Goal: Task Accomplishment & Management: Manage account settings

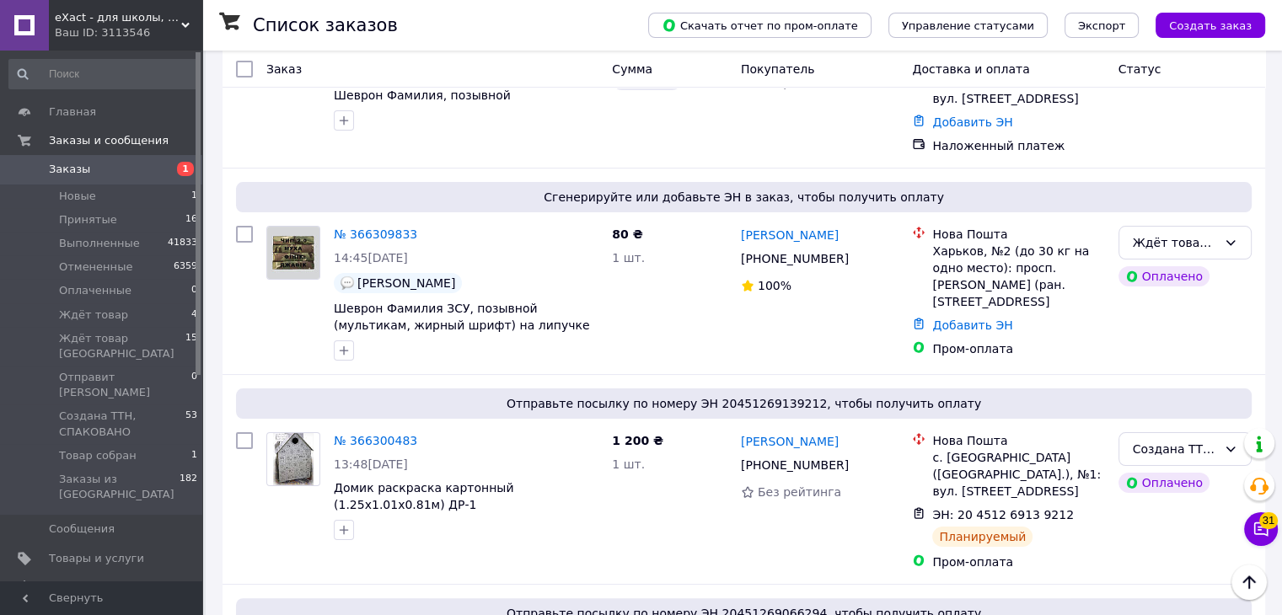
scroll to position [204, 0]
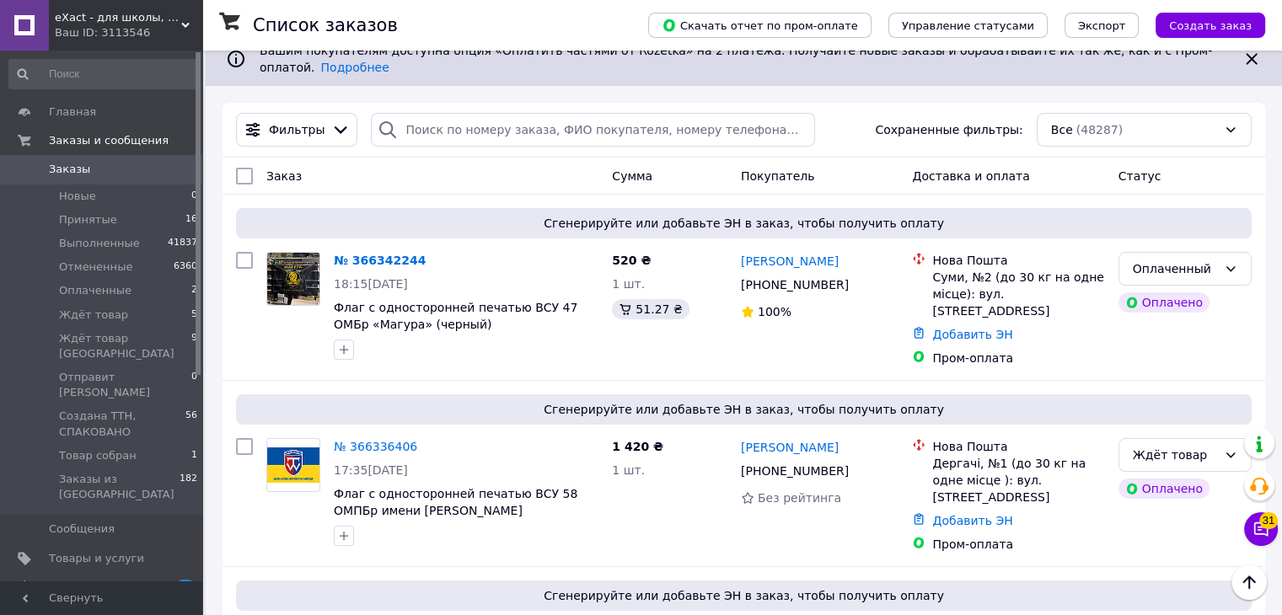
scroll to position [17, 0]
click at [69, 580] on span "Уведомления" at bounding box center [87, 587] width 77 height 15
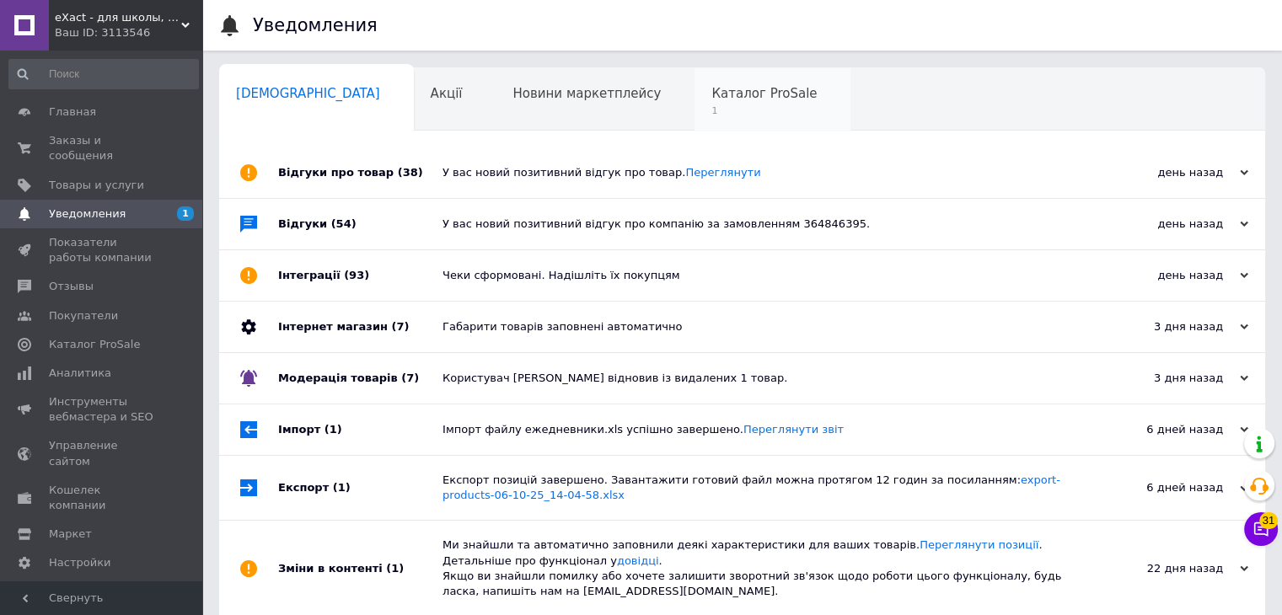
click at [712, 105] on span "1" at bounding box center [764, 111] width 105 height 13
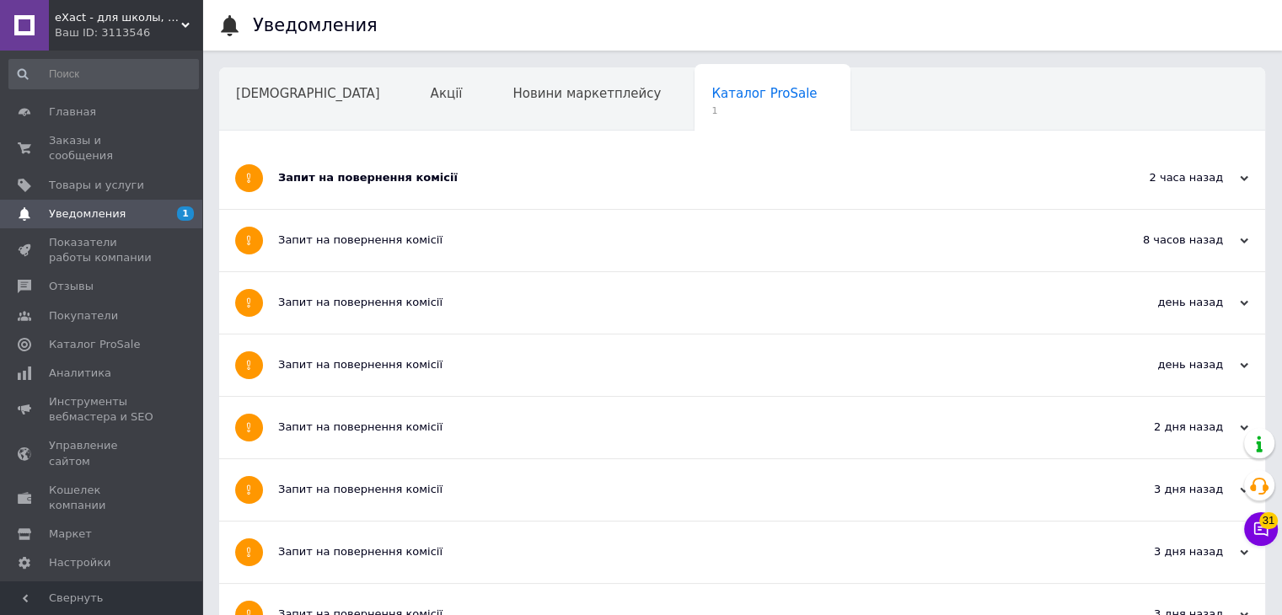
click at [553, 170] on div "Запит на повернення комісії" at bounding box center [679, 177] width 802 height 15
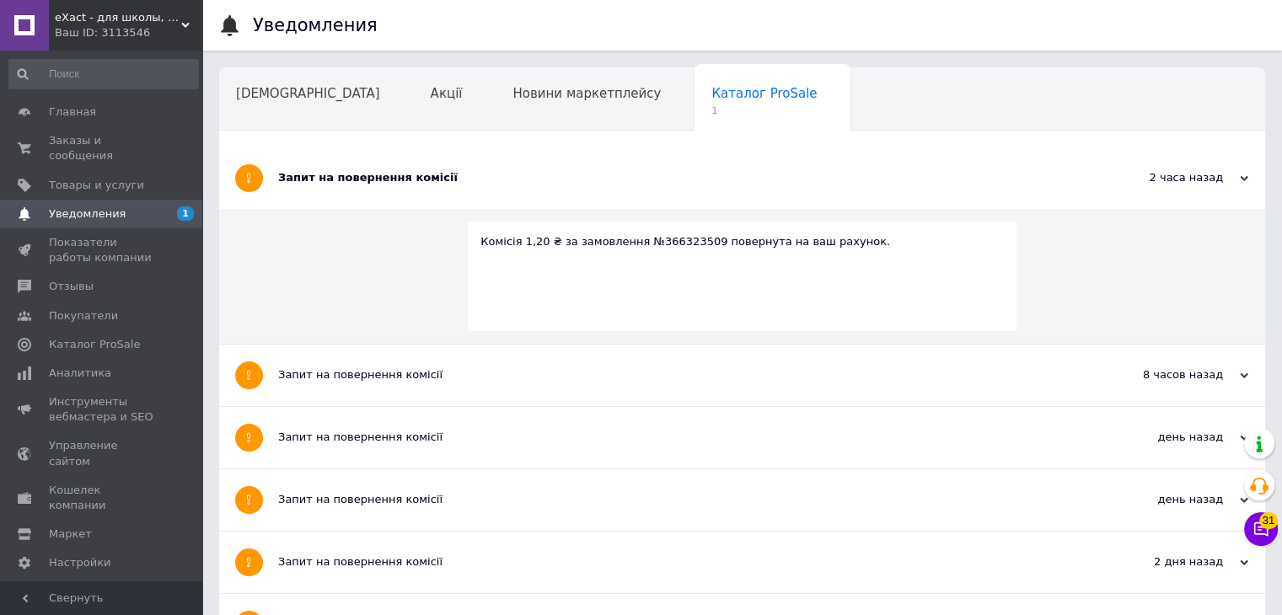
click at [666, 242] on div "Комісія 1,20 ₴ за замовлення №366323509 повернута на ваш рахунок." at bounding box center [743, 241] width 524 height 15
click at [667, 242] on div "Комісія 1,20 ₴ за замовлення №366323509 повернута на ваш рахунок." at bounding box center [743, 241] width 524 height 15
copy div "366323509"
click at [513, 100] on span "Новини маркетплейсу" at bounding box center [587, 93] width 148 height 15
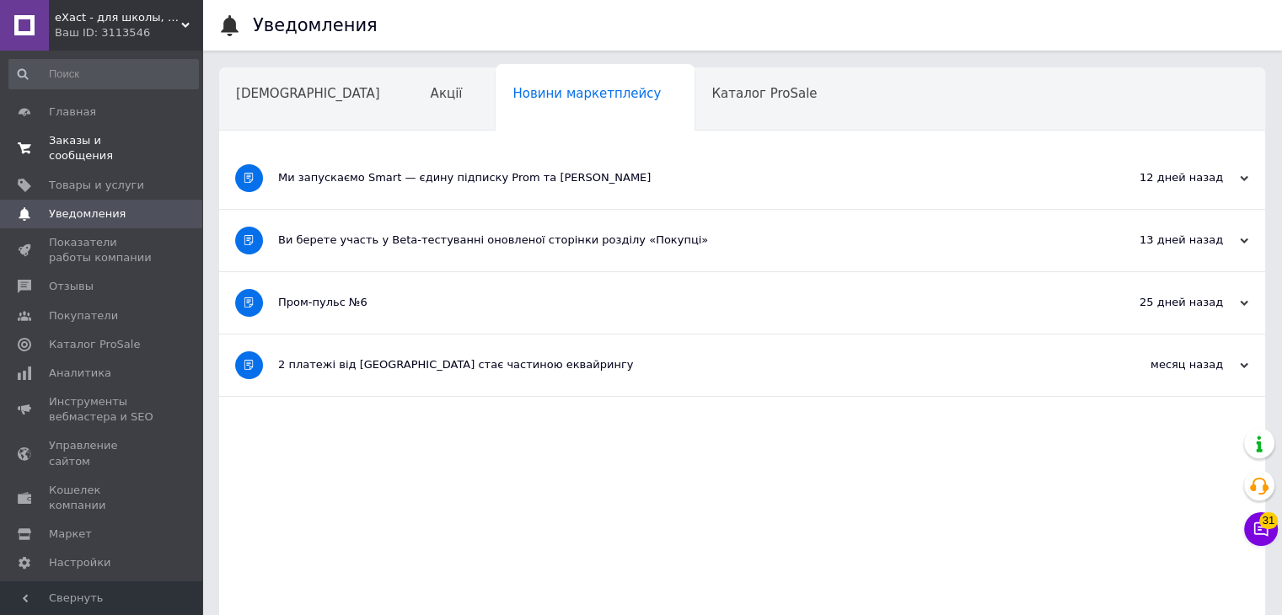
click at [101, 146] on span "Заказы и сообщения" at bounding box center [102, 148] width 107 height 30
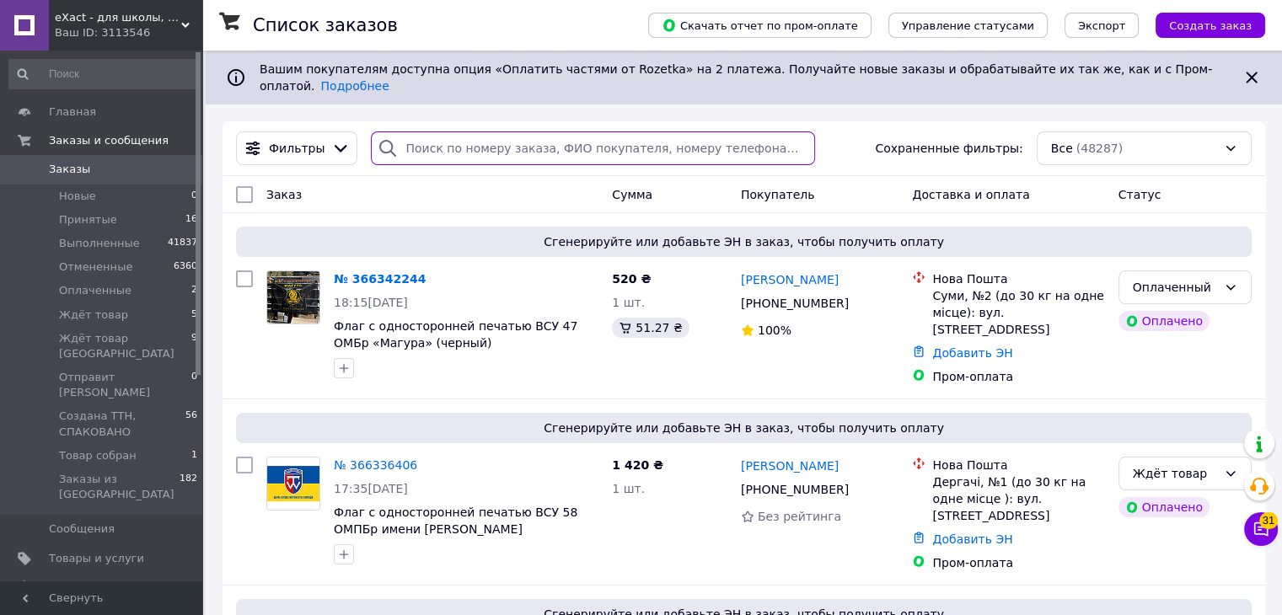
click at [448, 132] on input "search" at bounding box center [593, 149] width 444 height 34
paste input "366323509"
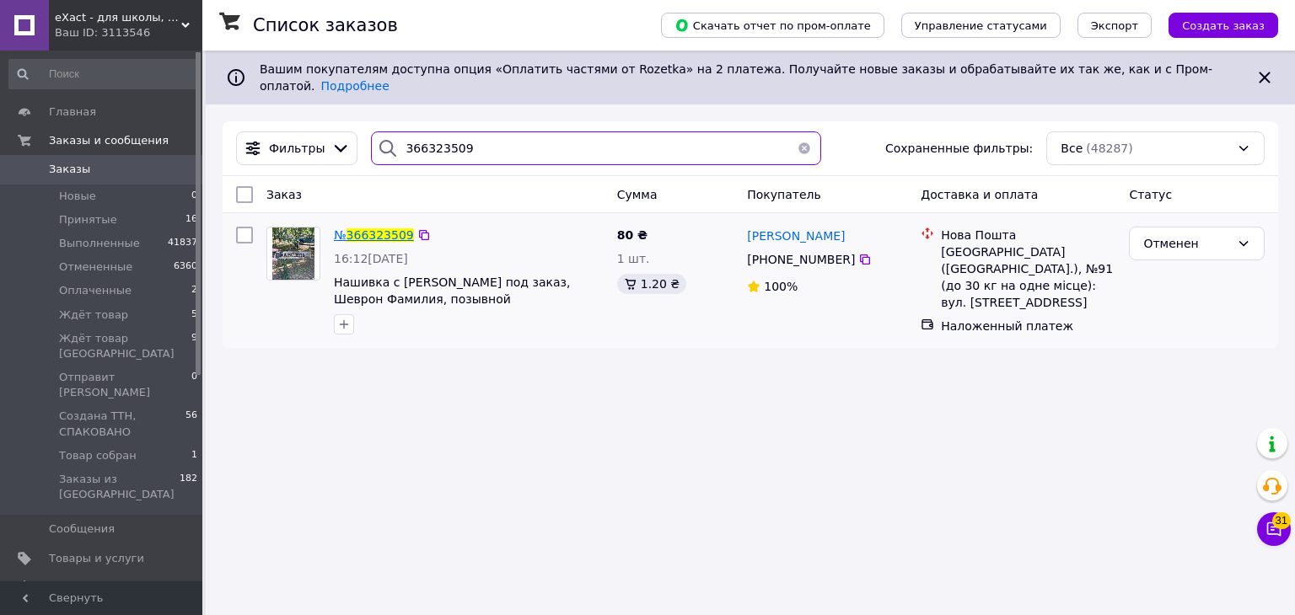
type input "366323509"
click at [379, 228] on span "366323509" at bounding box center [379, 234] width 67 height 13
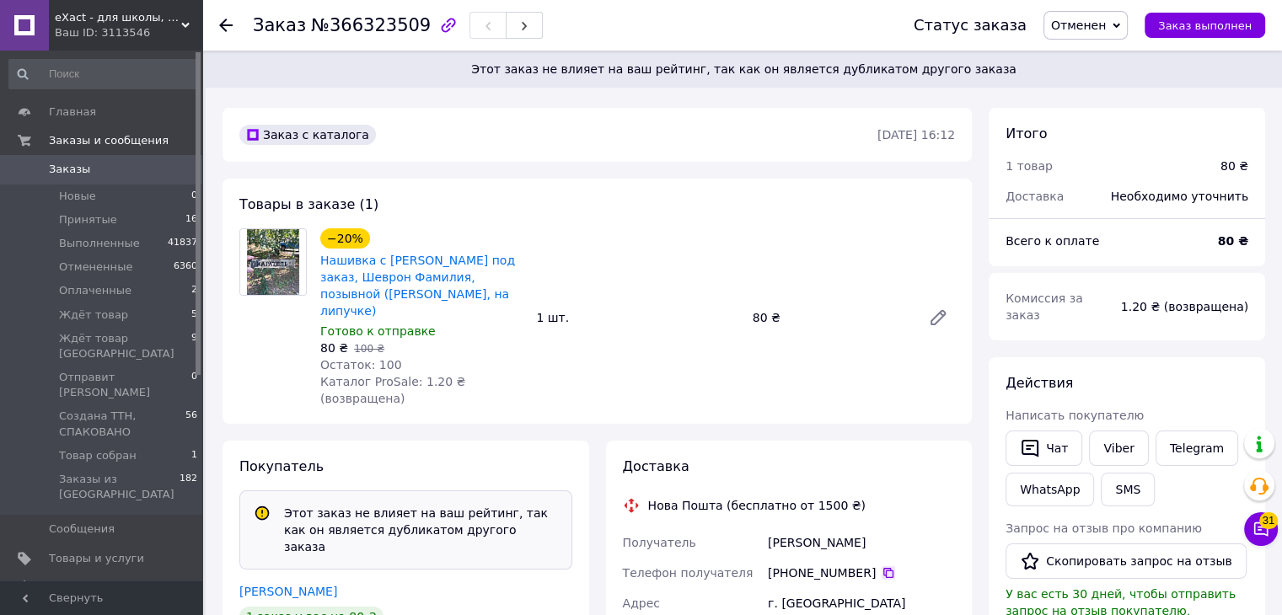
click at [883, 568] on icon at bounding box center [888, 573] width 10 height 10
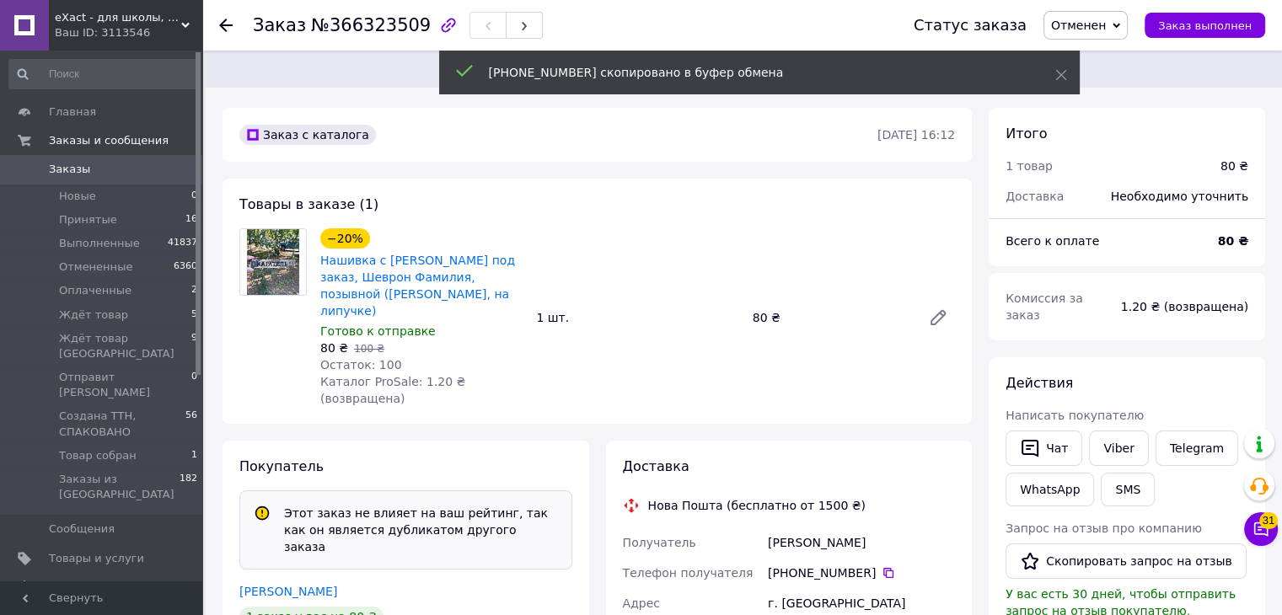
click at [89, 164] on span "Заказы" at bounding box center [102, 169] width 107 height 15
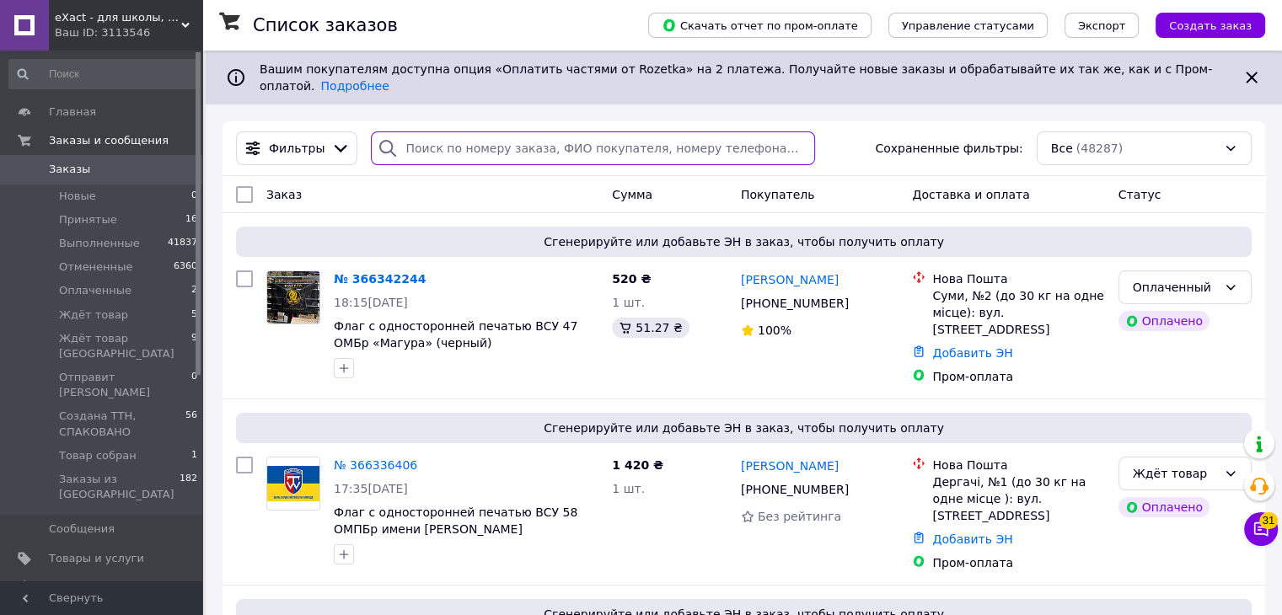
click at [435, 142] on input "search" at bounding box center [593, 149] width 444 height 34
paste input "[PHONE_NUMBER]"
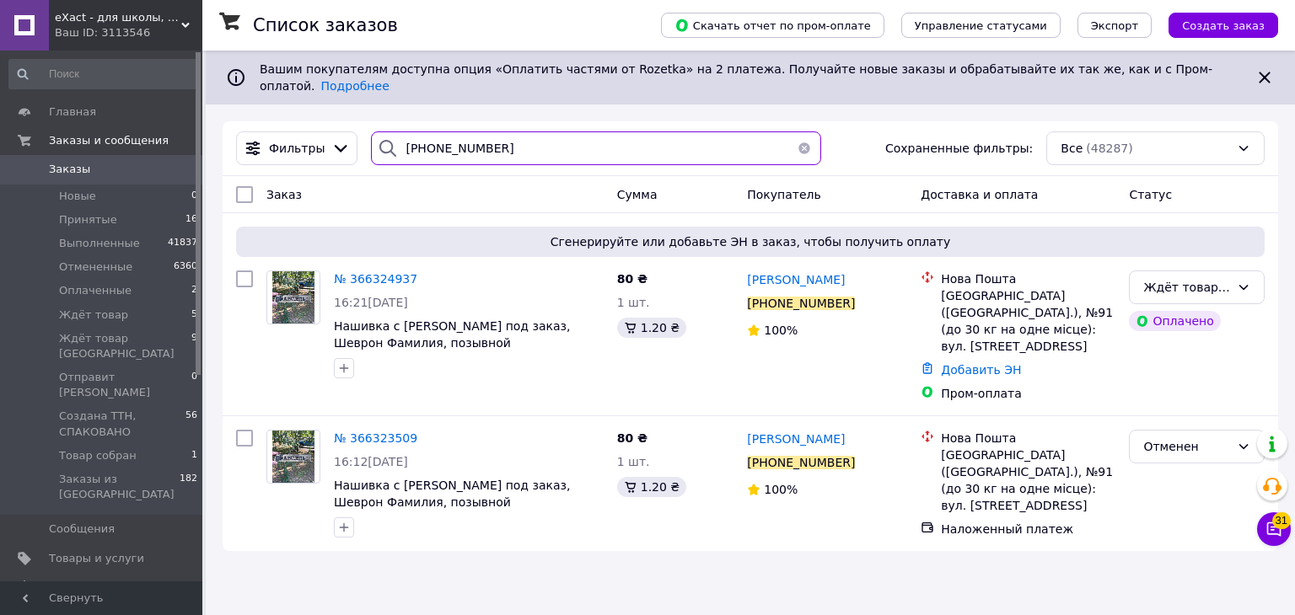
type input "[PHONE_NUMBER]"
